Goal: Task Accomplishment & Management: Use online tool/utility

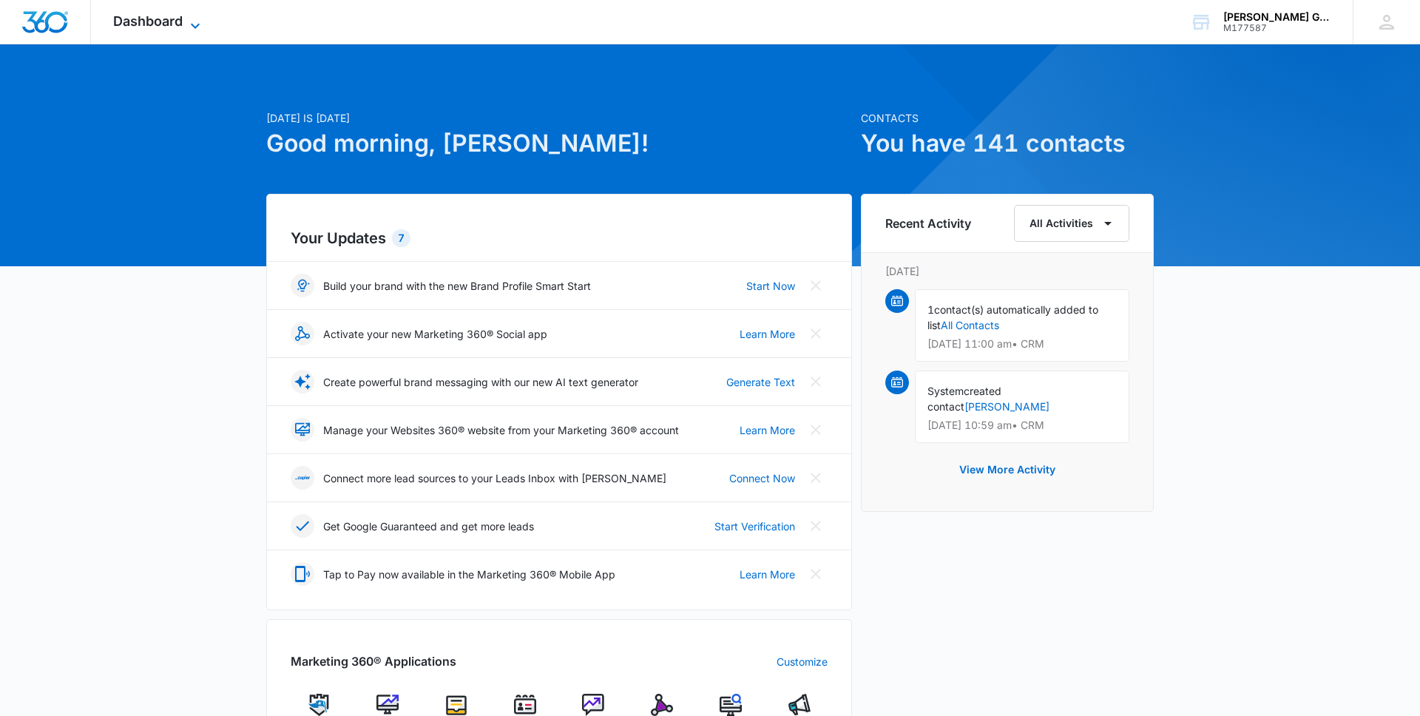
click at [155, 21] on span "Dashboard" at bounding box center [148, 21] width 70 height 16
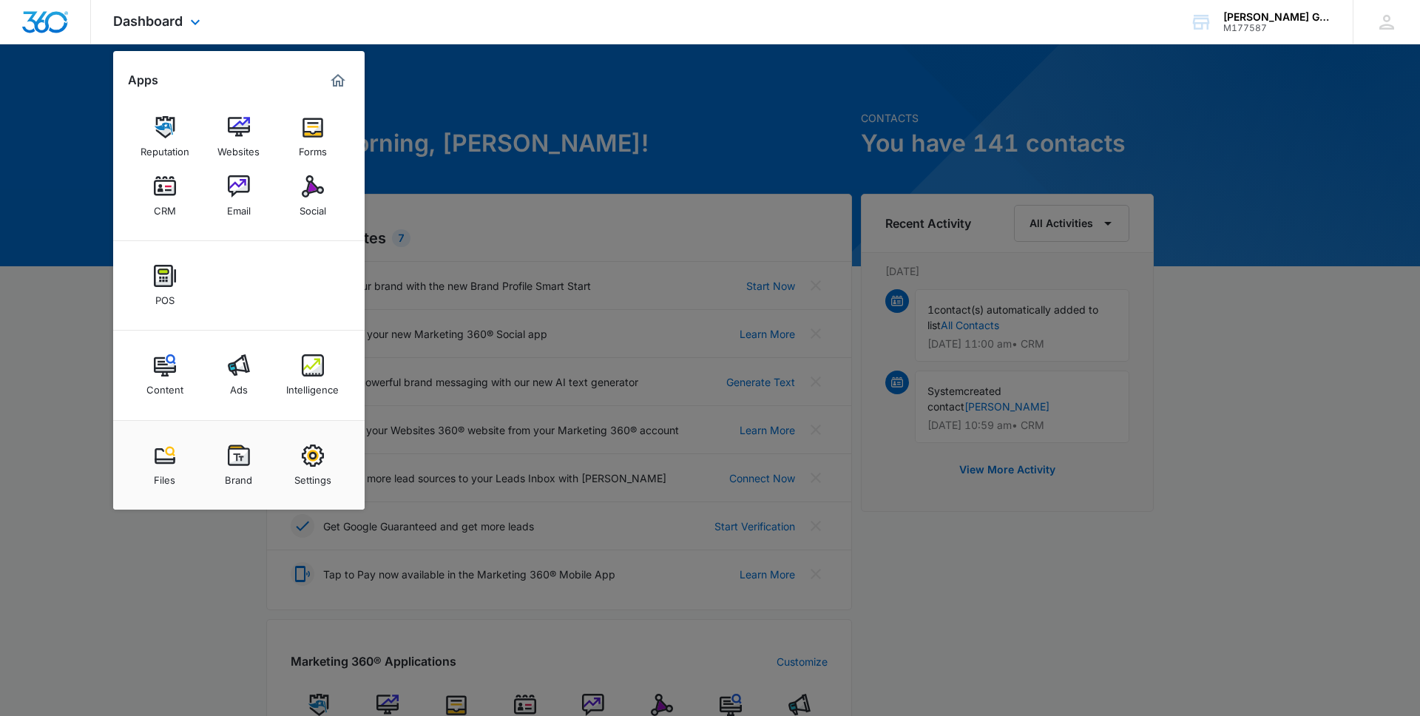
click at [274, 267] on div "POS" at bounding box center [239, 286] width 252 height 90
click at [310, 189] on img at bounding box center [313, 186] width 22 height 22
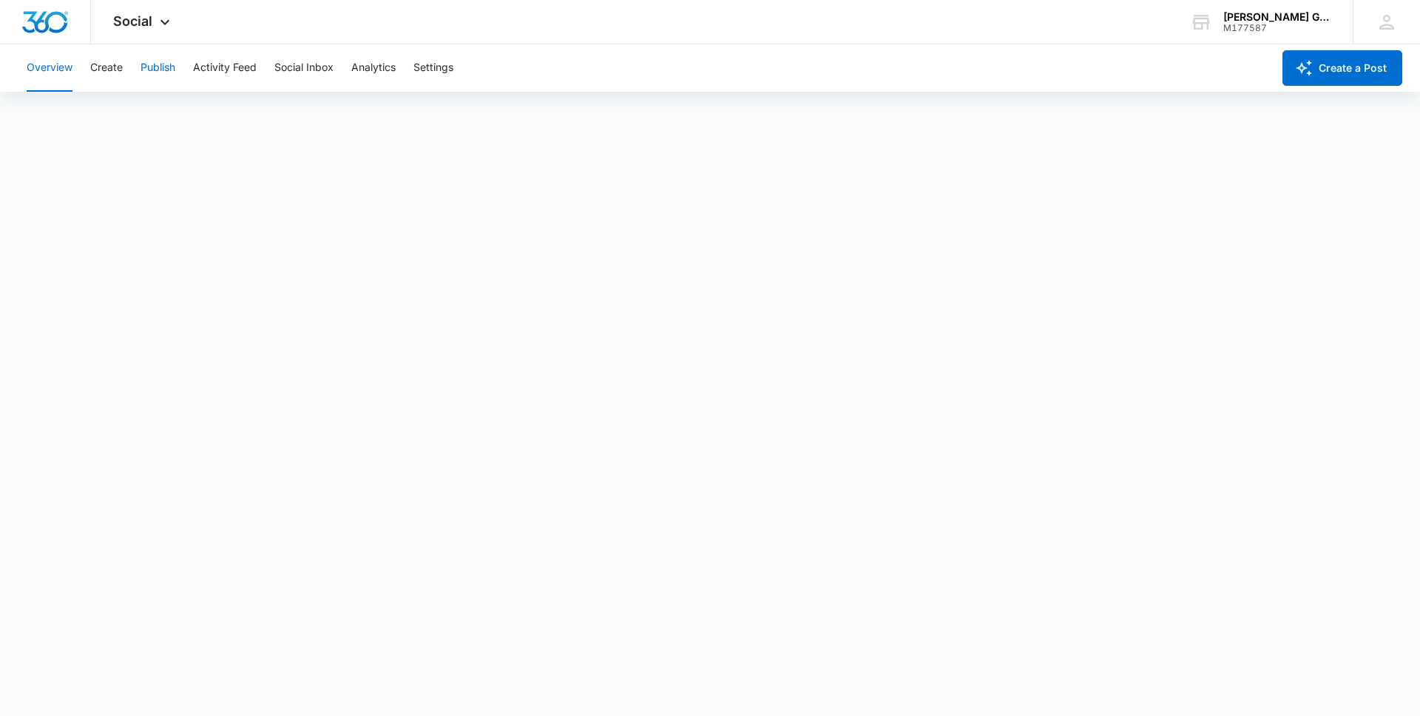
click at [165, 70] on button "Publish" at bounding box center [158, 67] width 35 height 47
click at [105, 108] on button "Schedules" at bounding box center [113, 112] width 50 height 41
click at [47, 109] on button "Calendar" at bounding box center [49, 112] width 44 height 41
click at [115, 114] on button "Schedules" at bounding box center [113, 112] width 50 height 41
click at [50, 107] on button "Calendar" at bounding box center [49, 112] width 44 height 41
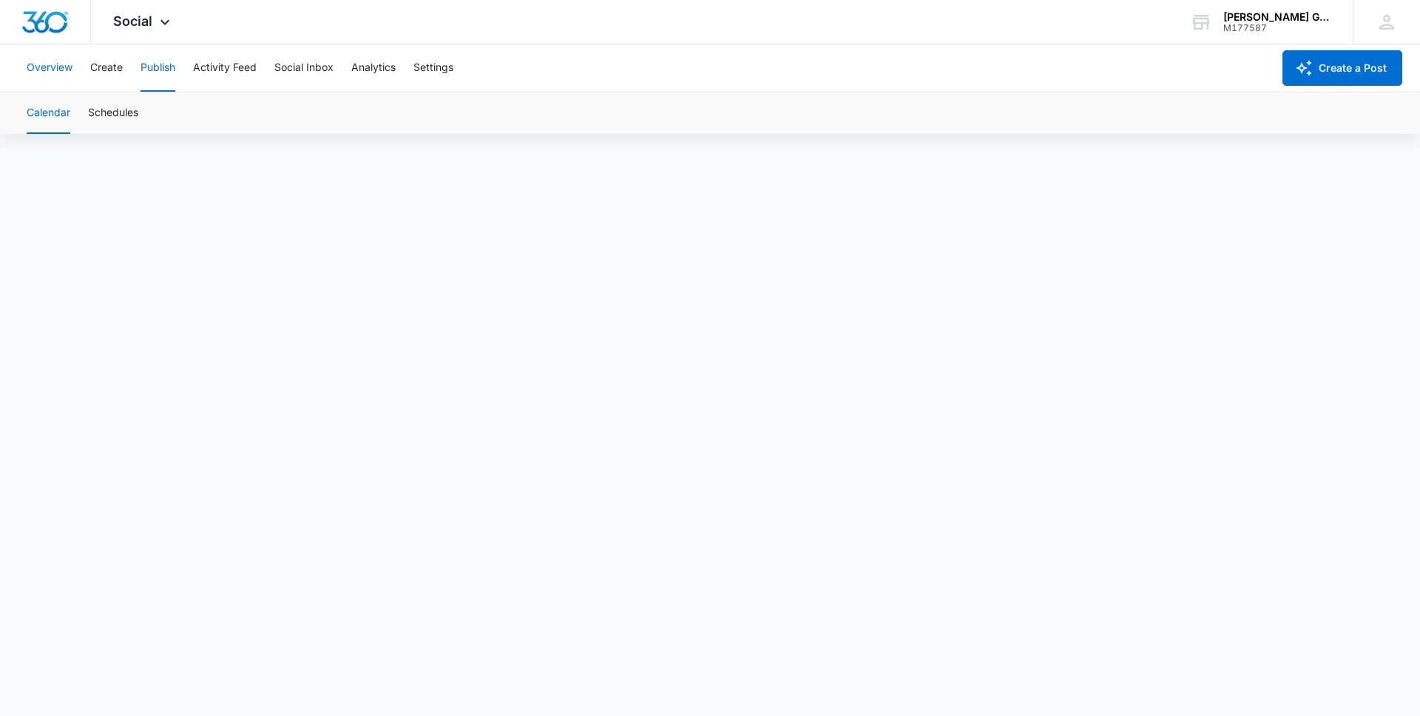
click at [54, 71] on button "Overview" at bounding box center [50, 67] width 46 height 47
click at [158, 66] on button "Publish" at bounding box center [158, 67] width 35 height 47
click at [211, 68] on button "Activity Feed" at bounding box center [225, 67] width 64 height 47
click at [433, 68] on button "Settings" at bounding box center [434, 67] width 40 height 47
click at [158, 70] on button "Publish" at bounding box center [158, 67] width 35 height 47
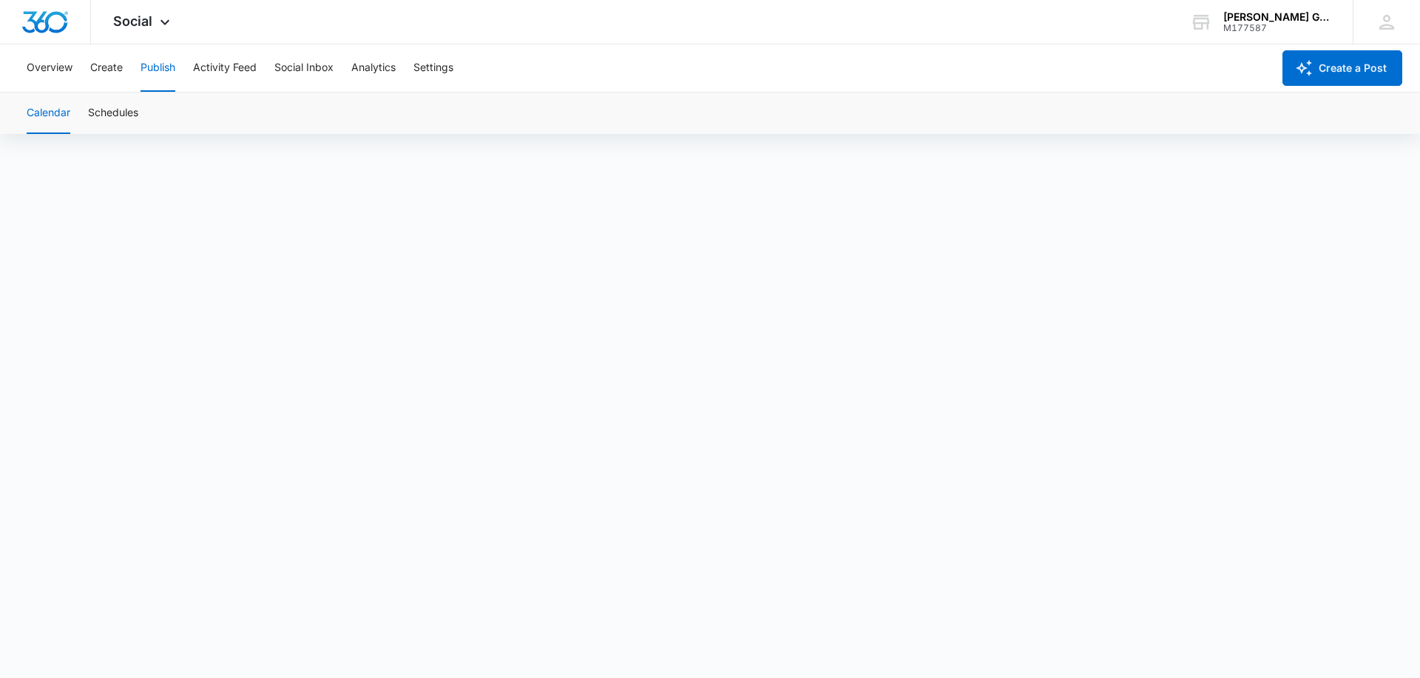
scroll to position [10, 0]
click at [158, 67] on button "Publish" at bounding box center [158, 67] width 35 height 47
click at [107, 115] on button "Schedules" at bounding box center [113, 112] width 50 height 41
click at [108, 64] on button "Create" at bounding box center [106, 67] width 33 height 47
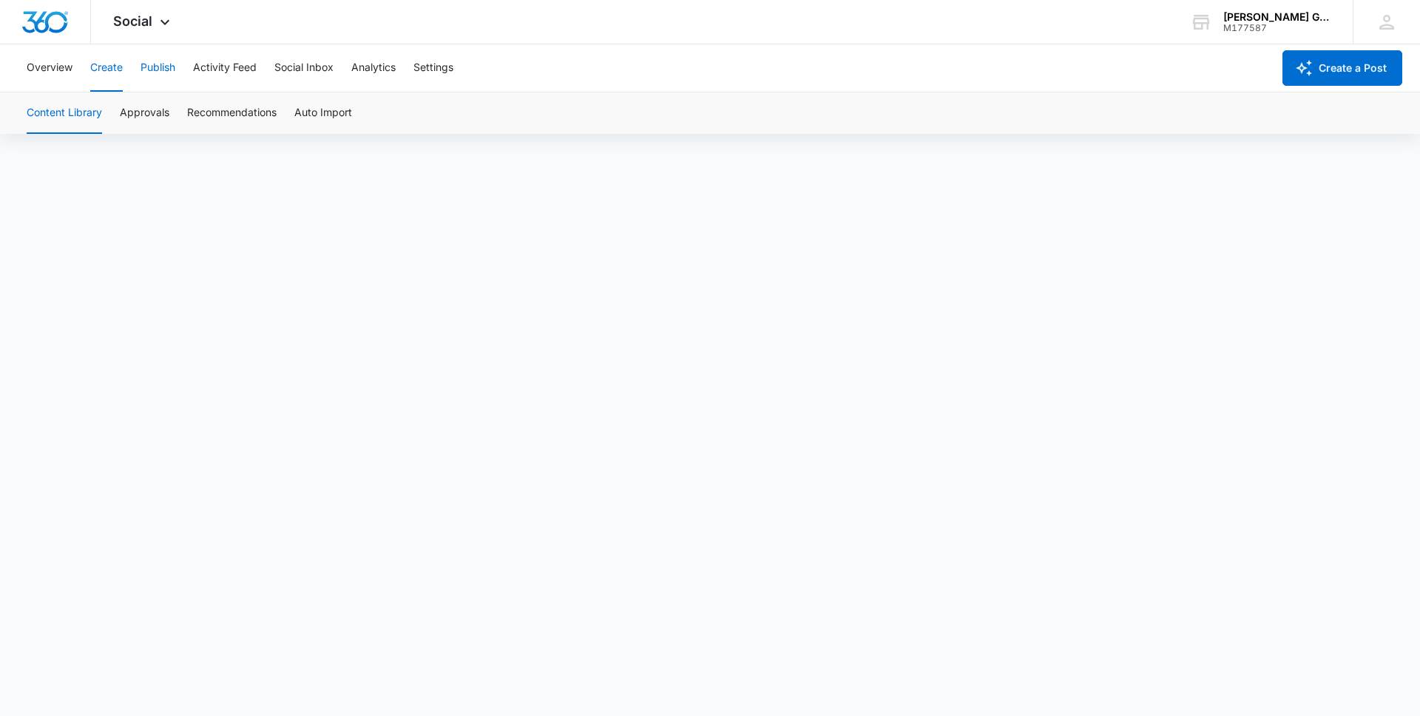
click at [149, 70] on button "Publish" at bounding box center [158, 67] width 35 height 47
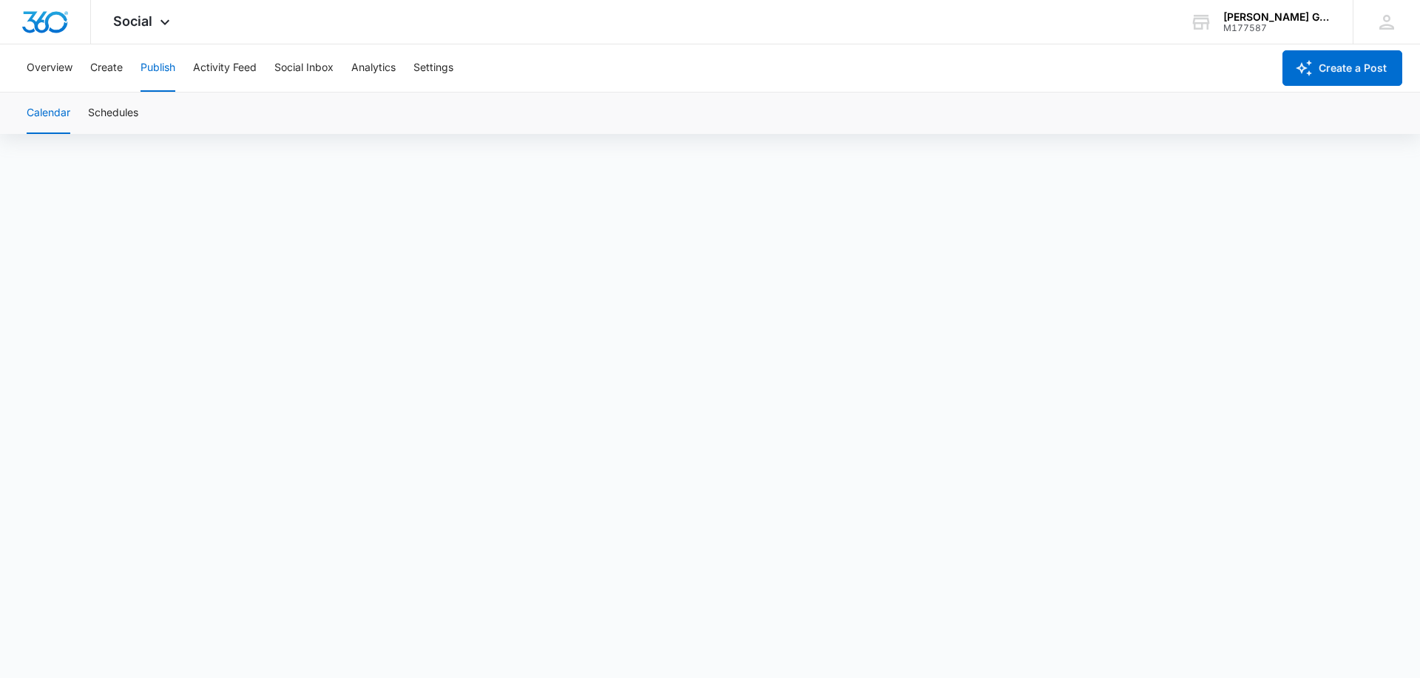
click at [162, 66] on button "Publish" at bounding box center [158, 67] width 35 height 47
